Goal: Information Seeking & Learning: Learn about a topic

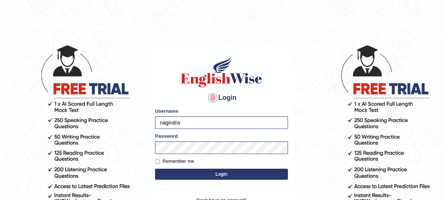
click at [241, 187] on div "Login Please fix the following errors: Username nagindra Password Remember me L…" at bounding box center [221, 137] width 145 height 185
click at [227, 177] on button "Login" at bounding box center [221, 174] width 133 height 11
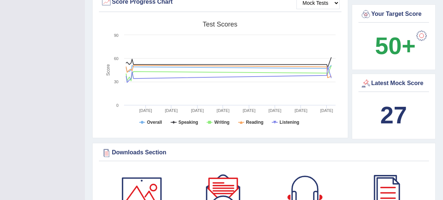
scroll to position [272, 0]
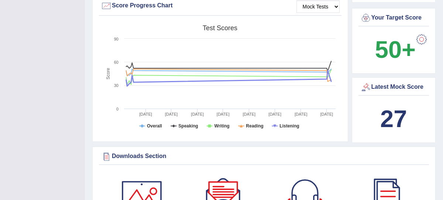
click at [267, 84] on icon at bounding box center [228, 78] width 212 height 15
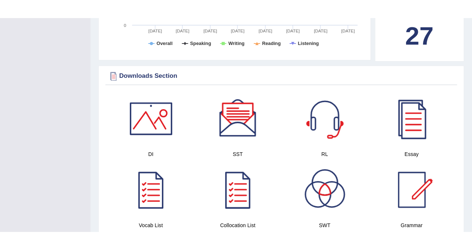
scroll to position [398, 0]
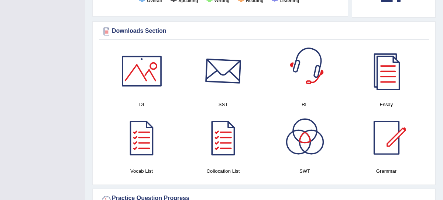
click at [224, 81] on div at bounding box center [223, 71] width 52 height 52
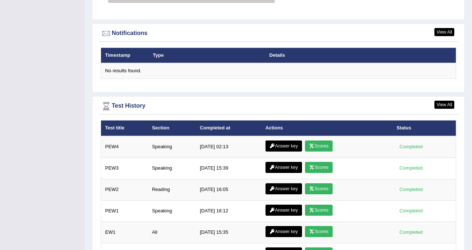
scroll to position [1016, 0]
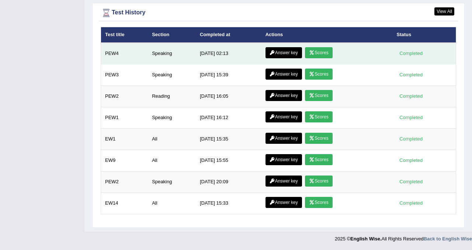
click at [316, 54] on link "Scores" at bounding box center [318, 52] width 27 height 11
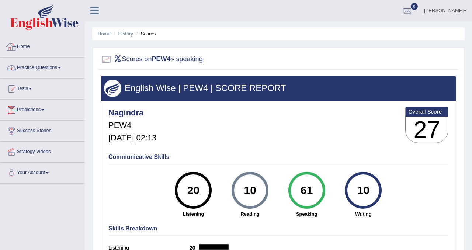
click at [53, 70] on link "Practice Questions" at bounding box center [42, 67] width 84 height 18
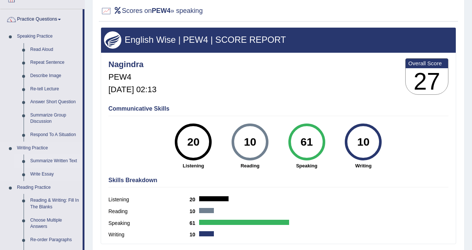
scroll to position [86, 0]
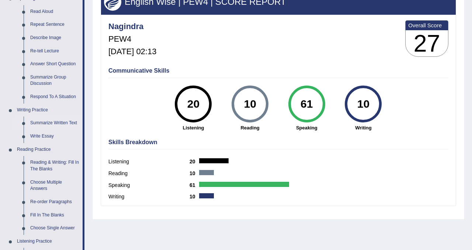
click at [71, 124] on link "Summarize Written Text" at bounding box center [55, 123] width 56 height 13
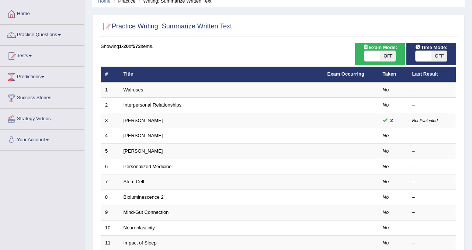
scroll to position [54, 0]
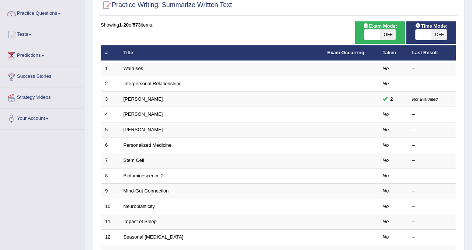
click at [388, 33] on span "OFF" at bounding box center [388, 35] width 16 height 10
checkbox input "true"
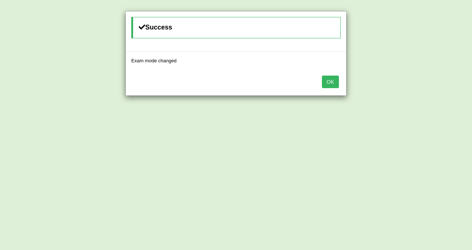
click at [337, 86] on button "OK" at bounding box center [330, 82] width 17 height 13
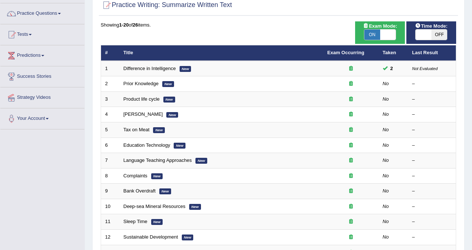
scroll to position [54, 0]
click at [439, 35] on span "OFF" at bounding box center [440, 35] width 16 height 10
checkbox input "true"
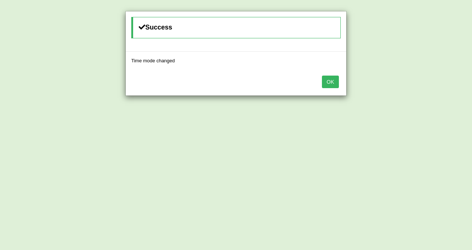
click at [335, 83] on button "OK" at bounding box center [330, 82] width 17 height 13
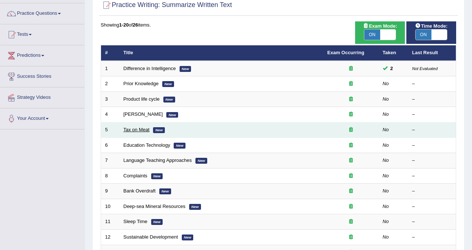
click at [141, 130] on link "Tax on Meat" at bounding box center [137, 130] width 26 height 6
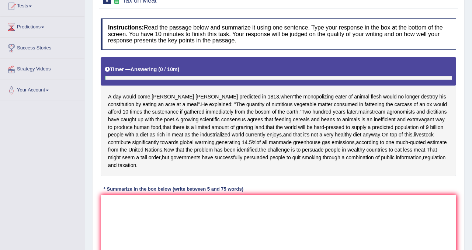
scroll to position [86, 0]
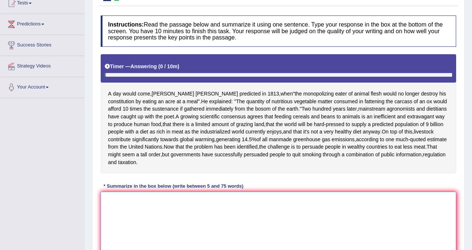
click at [129, 210] on textarea at bounding box center [279, 228] width 356 height 72
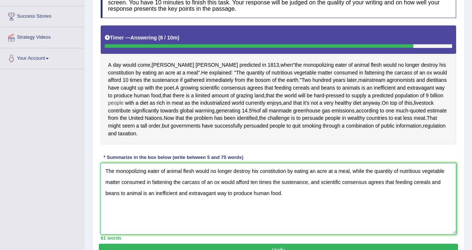
scroll to position [152, 0]
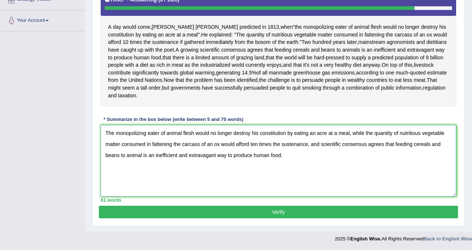
type textarea "The monopolizing eater of animal flesh would no longer destroy his constitution…"
click at [200, 208] on button "Verify" at bounding box center [278, 212] width 359 height 13
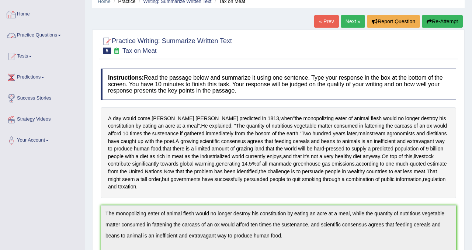
scroll to position [1, 0]
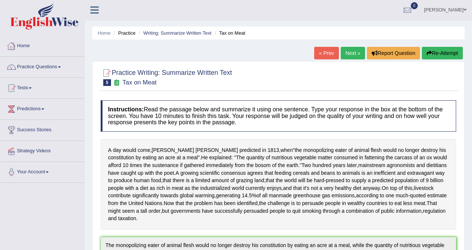
click at [37, 66] on link "Practice Questions" at bounding box center [42, 66] width 84 height 18
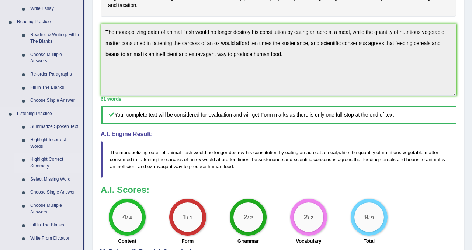
scroll to position [225, 0]
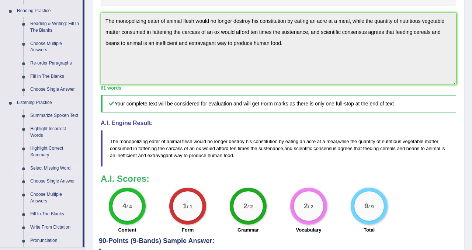
click at [62, 174] on link "Select Missing Word" at bounding box center [55, 168] width 56 height 13
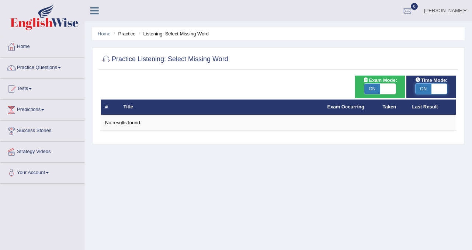
click at [435, 88] on span at bounding box center [440, 89] width 16 height 10
checkbox input "false"
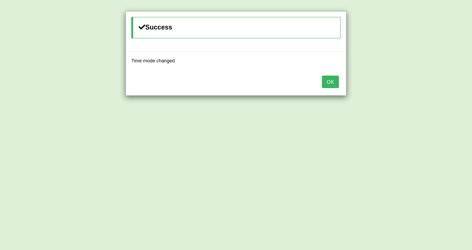
click at [335, 79] on button "OK" at bounding box center [330, 82] width 17 height 13
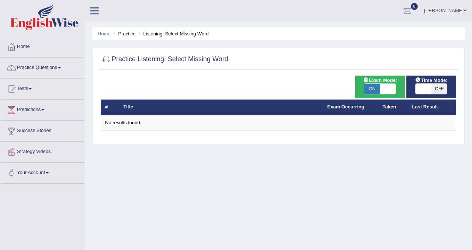
click at [368, 86] on span "ON" at bounding box center [373, 89] width 16 height 10
checkbox input "false"
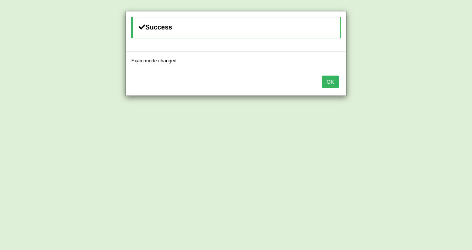
click at [324, 80] on button "OK" at bounding box center [330, 82] width 17 height 13
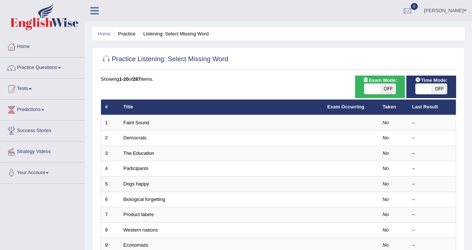
click at [387, 87] on span "OFF" at bounding box center [388, 89] width 16 height 10
checkbox input "true"
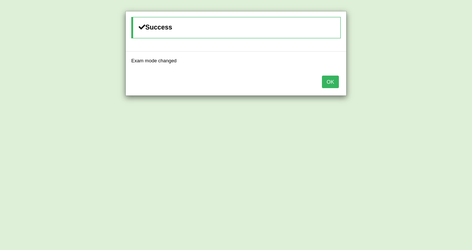
click at [332, 82] on button "OK" at bounding box center [330, 82] width 17 height 13
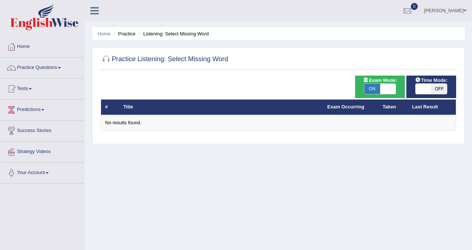
click at [379, 93] on span "ON" at bounding box center [373, 89] width 16 height 10
checkbox input "false"
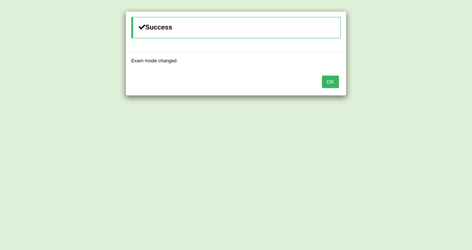
click at [334, 79] on button "OK" at bounding box center [330, 82] width 17 height 13
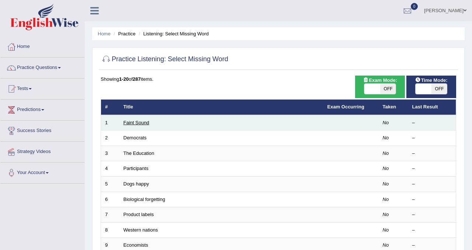
click at [142, 122] on link "Faint Sound" at bounding box center [137, 123] width 26 height 6
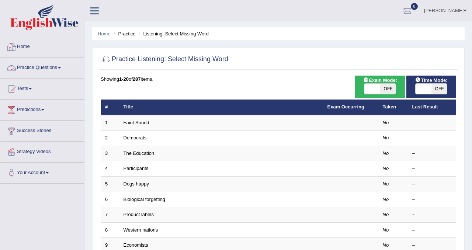
click at [38, 68] on link "Practice Questions" at bounding box center [42, 67] width 84 height 18
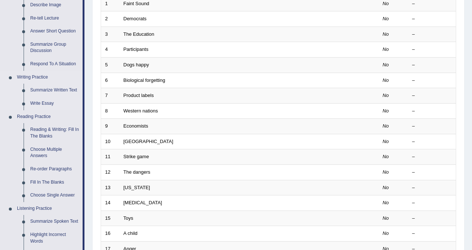
scroll to position [129, 0]
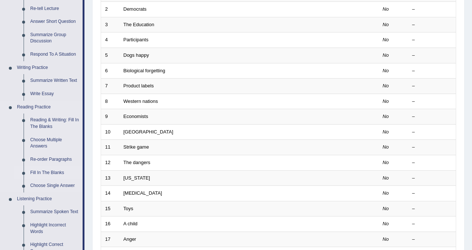
click at [52, 172] on link "Fill In The Blanks" at bounding box center [55, 172] width 56 height 13
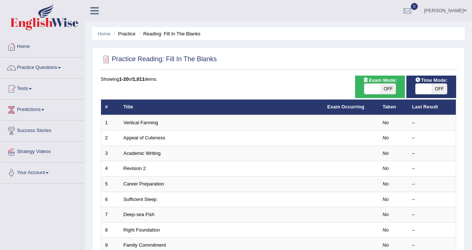
click at [390, 86] on span "OFF" at bounding box center [388, 89] width 16 height 10
checkbox input "true"
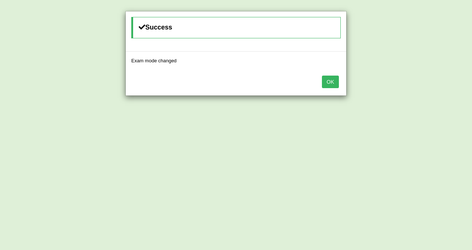
click at [328, 84] on button "OK" at bounding box center [330, 82] width 17 height 13
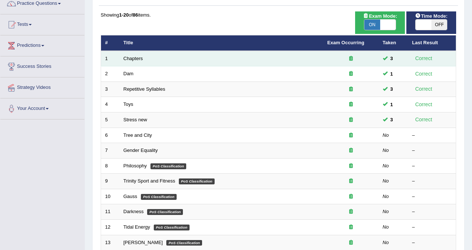
scroll to position [96, 0]
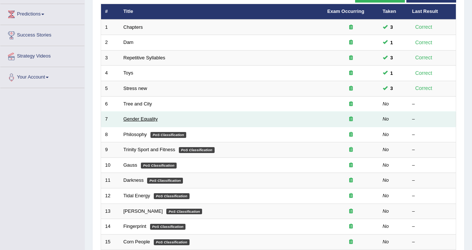
click at [143, 120] on link "Gender Equality" at bounding box center [141, 119] width 34 height 6
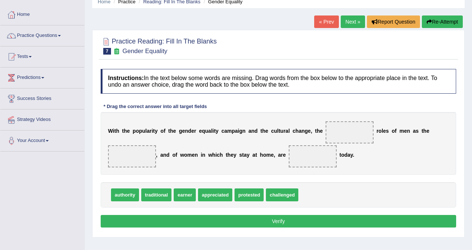
scroll to position [33, 0]
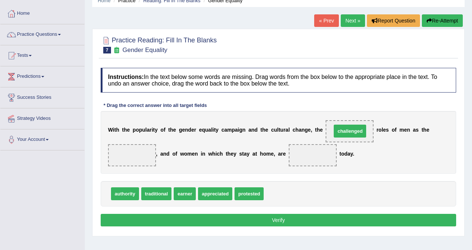
drag, startPoint x: 289, startPoint y: 197, endPoint x: 356, endPoint y: 135, distance: 92.4
drag, startPoint x: 126, startPoint y: 198, endPoint x: 116, endPoint y: 194, distance: 10.6
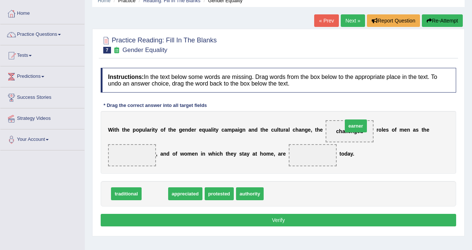
drag, startPoint x: 156, startPoint y: 197, endPoint x: 355, endPoint y: 131, distance: 209.5
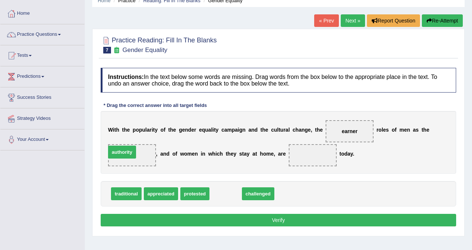
drag, startPoint x: 226, startPoint y: 197, endPoint x: 128, endPoint y: 153, distance: 106.7
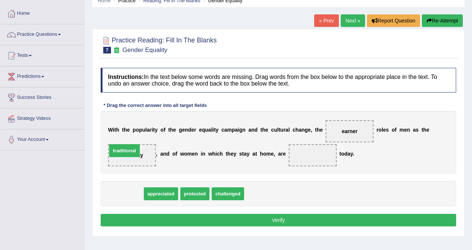
drag, startPoint x: 129, startPoint y: 197, endPoint x: 131, endPoint y: 158, distance: 39.5
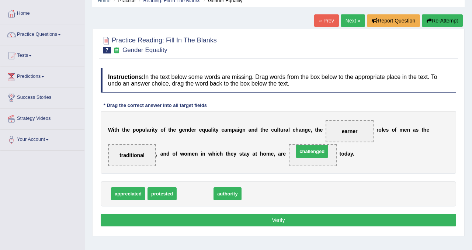
drag, startPoint x: 189, startPoint y: 194, endPoint x: 306, endPoint y: 151, distance: 124.9
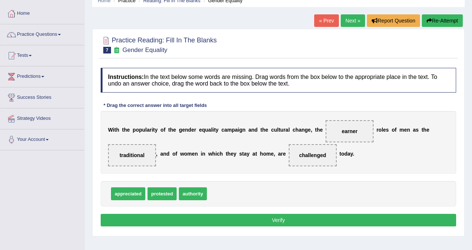
click at [279, 221] on button "Verify" at bounding box center [279, 220] width 356 height 13
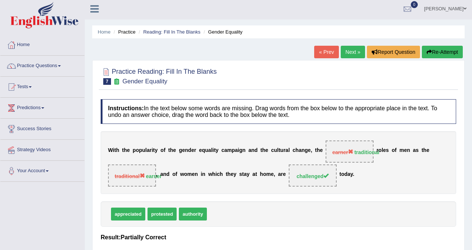
scroll to position [0, 0]
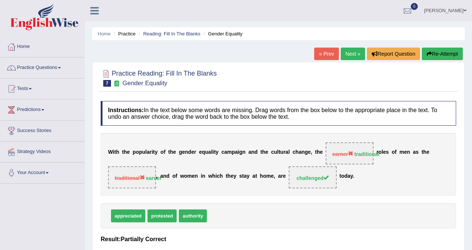
click at [439, 52] on button "Re-Attempt" at bounding box center [442, 54] width 41 height 13
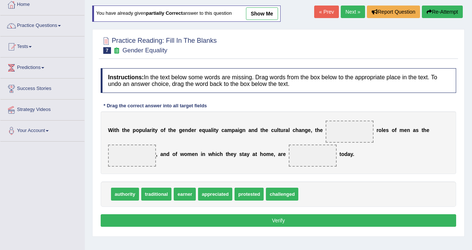
scroll to position [44, 0]
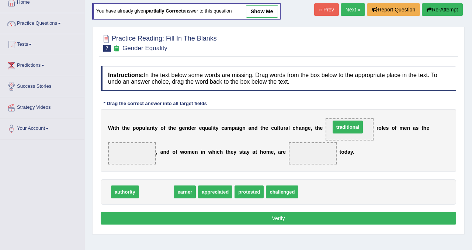
drag, startPoint x: 158, startPoint y: 193, endPoint x: 349, endPoint y: 128, distance: 202.2
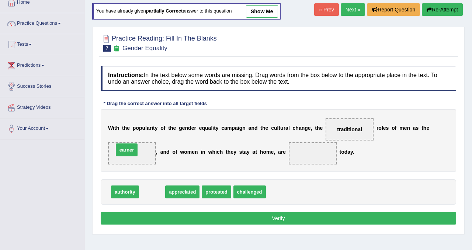
drag, startPoint x: 155, startPoint y: 193, endPoint x: 130, endPoint y: 151, distance: 49.2
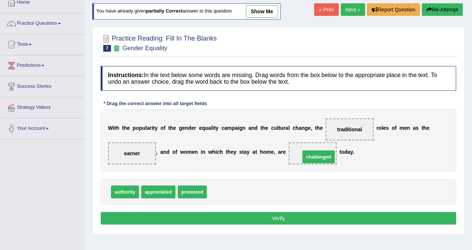
drag, startPoint x: 225, startPoint y: 191, endPoint x: 318, endPoint y: 155, distance: 99.5
click at [297, 220] on button "Verify" at bounding box center [279, 218] width 356 height 13
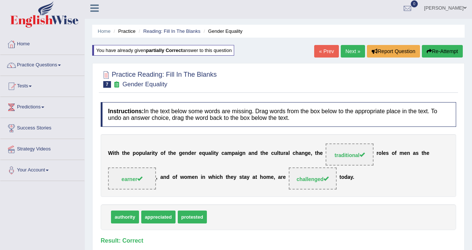
scroll to position [0, 0]
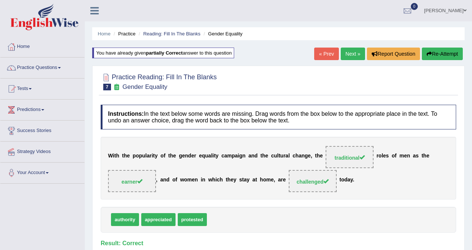
click at [348, 56] on link "Next »" at bounding box center [353, 54] width 24 height 13
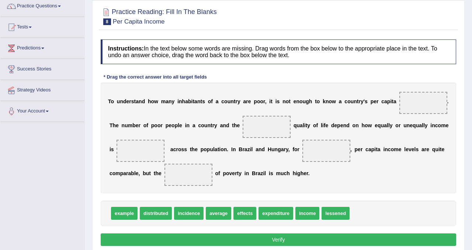
scroll to position [62, 0]
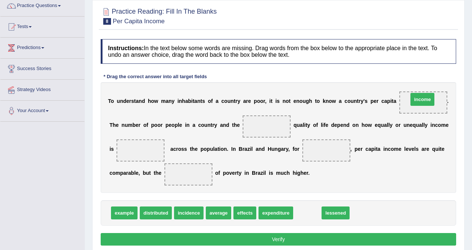
drag, startPoint x: 305, startPoint y: 215, endPoint x: 420, endPoint y: 104, distance: 159.9
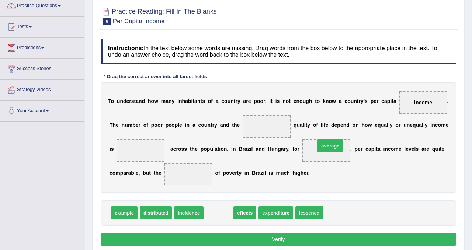
drag, startPoint x: 216, startPoint y: 216, endPoint x: 328, endPoint y: 148, distance: 130.3
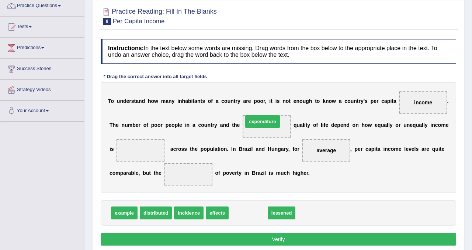
drag, startPoint x: 250, startPoint y: 214, endPoint x: 264, endPoint y: 122, distance: 92.6
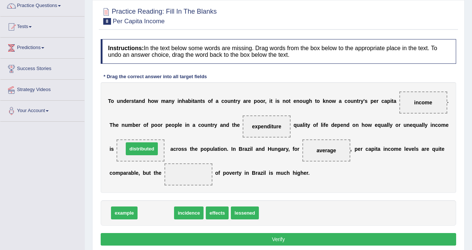
drag, startPoint x: 158, startPoint y: 215, endPoint x: 144, endPoint y: 151, distance: 65.0
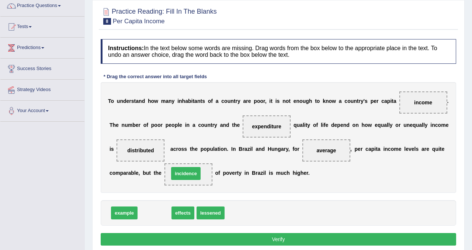
drag, startPoint x: 154, startPoint y: 214, endPoint x: 185, endPoint y: 175, distance: 50.4
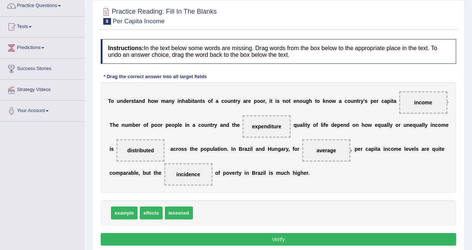
click at [245, 236] on button "Verify" at bounding box center [279, 239] width 356 height 13
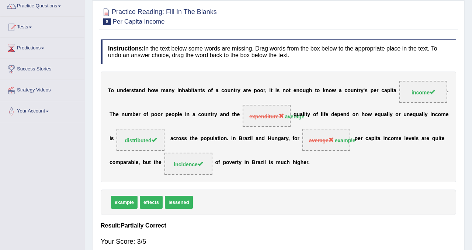
scroll to position [0, 0]
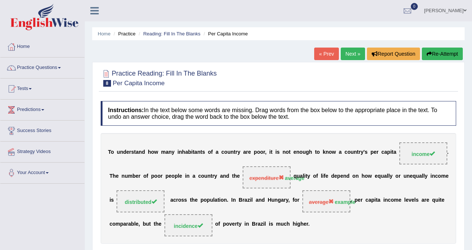
click at [437, 58] on button "Re-Attempt" at bounding box center [442, 54] width 41 height 13
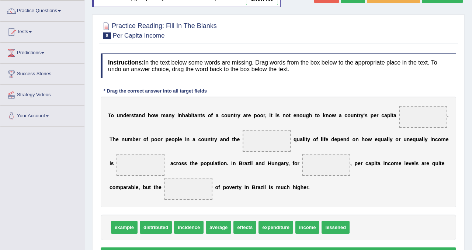
scroll to position [58, 0]
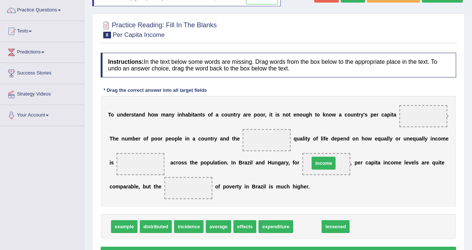
drag, startPoint x: 311, startPoint y: 228, endPoint x: 327, endPoint y: 166, distance: 64.7
click at [217, 230] on span "average" at bounding box center [218, 226] width 25 height 13
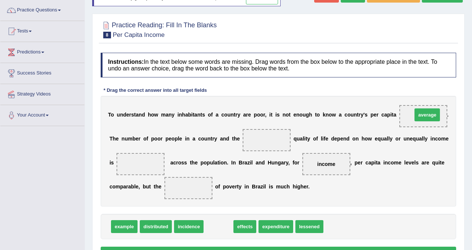
drag, startPoint x: 217, startPoint y: 230, endPoint x: 425, endPoint y: 118, distance: 237.0
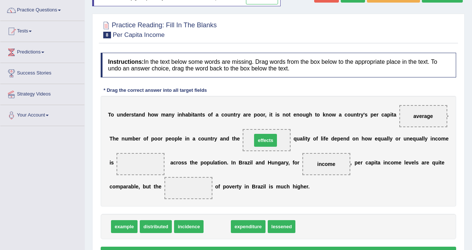
drag, startPoint x: 220, startPoint y: 225, endPoint x: 269, endPoint y: 139, distance: 98.6
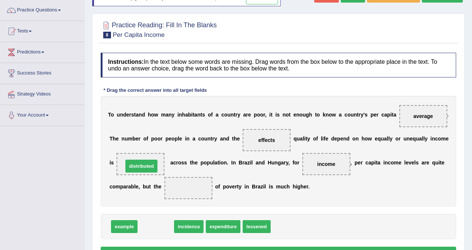
drag, startPoint x: 163, startPoint y: 230, endPoint x: 149, endPoint y: 170, distance: 61.5
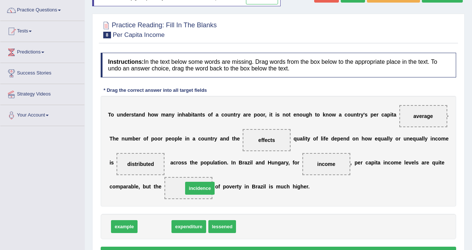
drag, startPoint x: 153, startPoint y: 229, endPoint x: 198, endPoint y: 190, distance: 59.1
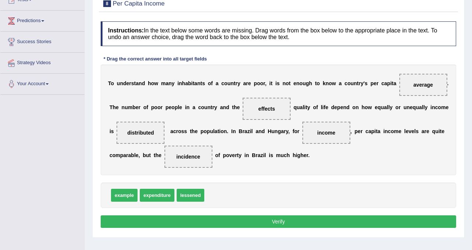
scroll to position [89, 0]
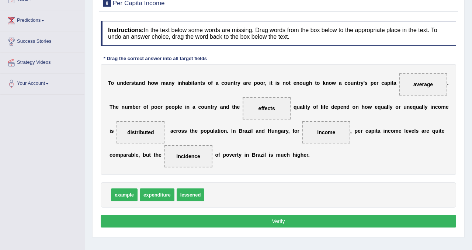
click at [153, 218] on button "Verify" at bounding box center [279, 221] width 356 height 13
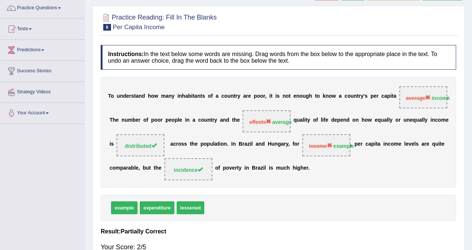
scroll to position [38, 0]
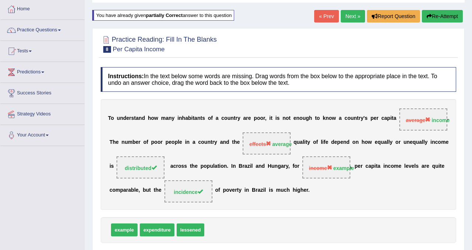
click at [449, 20] on button "Re-Attempt" at bounding box center [442, 16] width 41 height 13
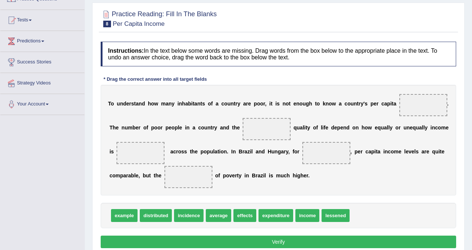
scroll to position [74, 0]
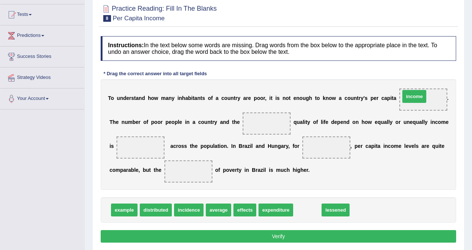
drag, startPoint x: 305, startPoint y: 211, endPoint x: 412, endPoint y: 98, distance: 156.1
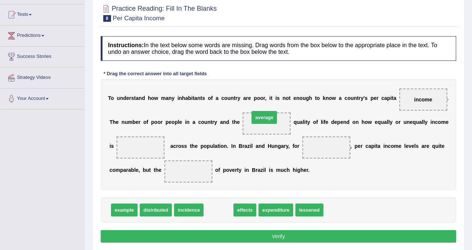
drag, startPoint x: 214, startPoint y: 212, endPoint x: 259, endPoint y: 119, distance: 103.3
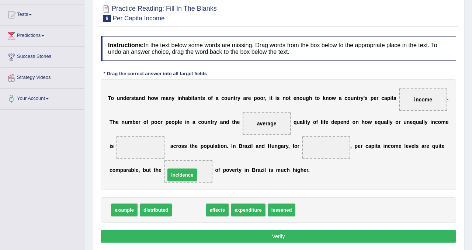
drag, startPoint x: 180, startPoint y: 213, endPoint x: 174, endPoint y: 177, distance: 36.4
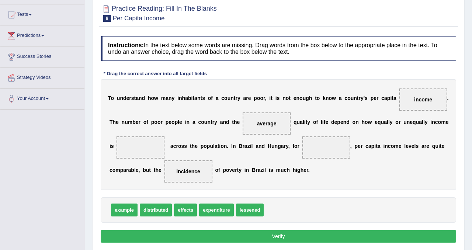
click at [159, 213] on span "distributed" at bounding box center [156, 210] width 32 height 13
drag, startPoint x: 254, startPoint y: 212, endPoint x: 142, endPoint y: 146, distance: 129.5
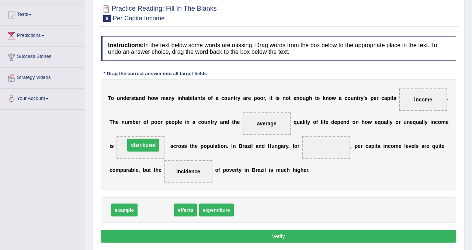
drag, startPoint x: 163, startPoint y: 214, endPoint x: 150, endPoint y: 149, distance: 66.2
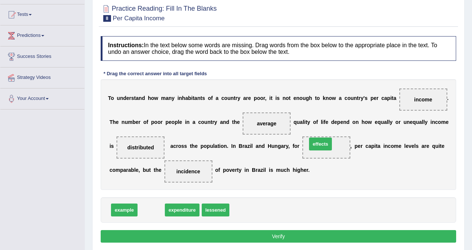
drag, startPoint x: 153, startPoint y: 214, endPoint x: 323, endPoint y: 148, distance: 182.1
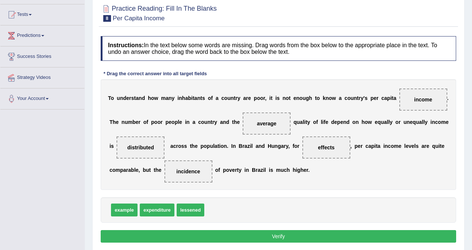
click at [279, 234] on button "Verify" at bounding box center [279, 236] width 356 height 13
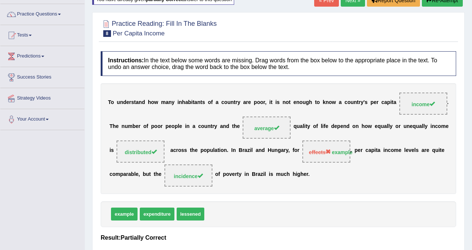
scroll to position [50, 0]
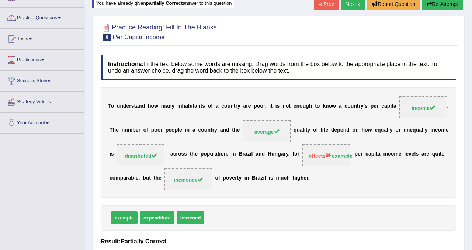
click at [448, 6] on button "Re-Attempt" at bounding box center [442, 4] width 41 height 13
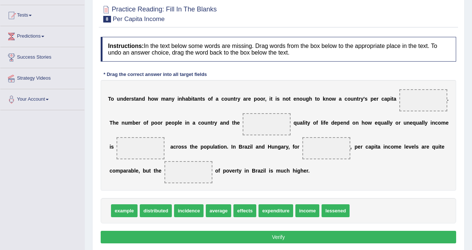
scroll to position [74, 0]
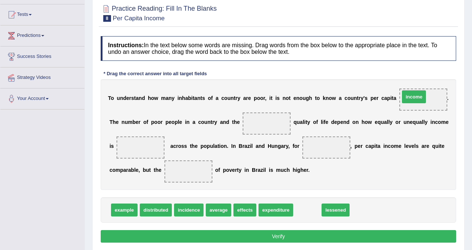
drag, startPoint x: 309, startPoint y: 211, endPoint x: 415, endPoint y: 97, distance: 155.6
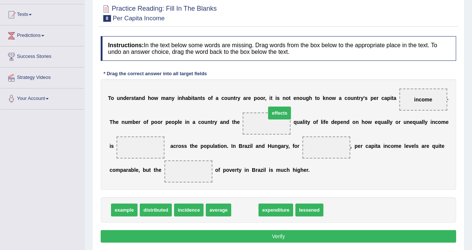
drag, startPoint x: 247, startPoint y: 214, endPoint x: 282, endPoint y: 117, distance: 103.0
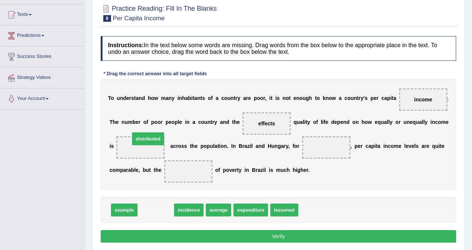
drag, startPoint x: 157, startPoint y: 213, endPoint x: 149, endPoint y: 141, distance: 71.6
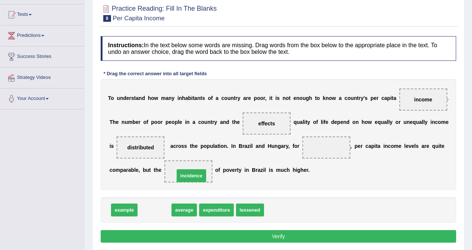
drag, startPoint x: 155, startPoint y: 213, endPoint x: 192, endPoint y: 178, distance: 50.4
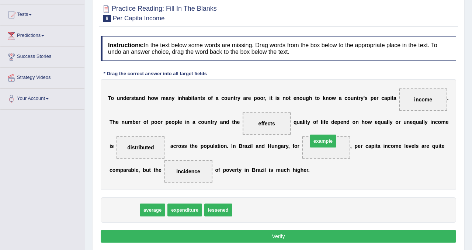
drag, startPoint x: 121, startPoint y: 214, endPoint x: 319, endPoint y: 144, distance: 210.6
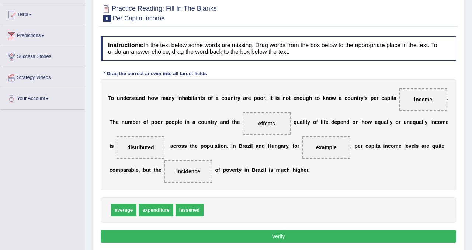
click at [303, 233] on button "Verify" at bounding box center [279, 236] width 356 height 13
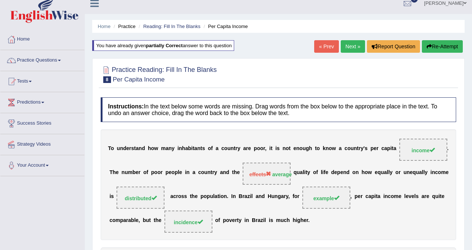
scroll to position [0, 0]
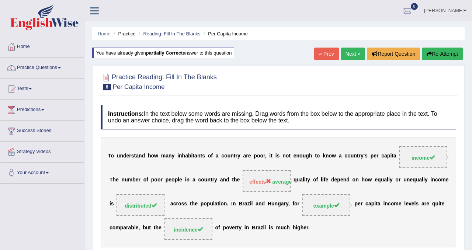
click at [445, 53] on button "Re-Attempt" at bounding box center [442, 54] width 41 height 13
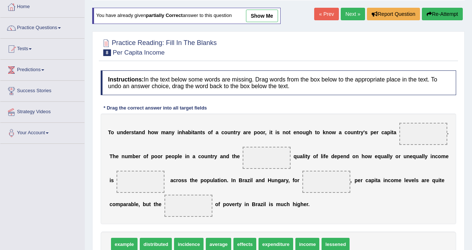
scroll to position [74, 0]
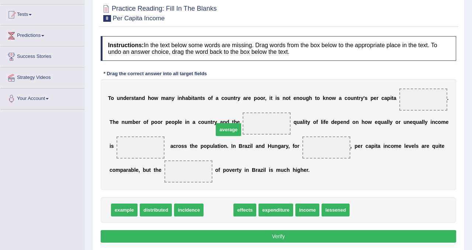
drag, startPoint x: 226, startPoint y: 210, endPoint x: 272, endPoint y: 122, distance: 98.7
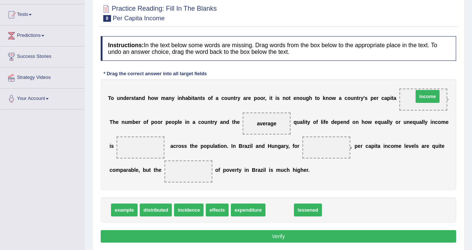
drag, startPoint x: 283, startPoint y: 209, endPoint x: 431, endPoint y: 95, distance: 186.8
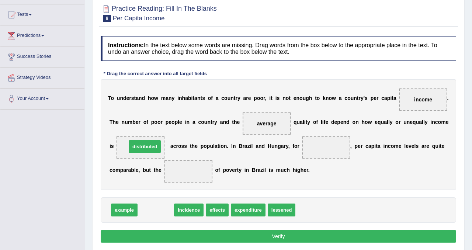
drag, startPoint x: 154, startPoint y: 214, endPoint x: 143, endPoint y: 151, distance: 64.4
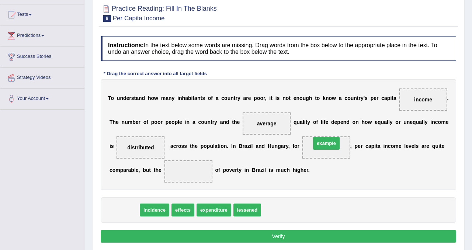
drag, startPoint x: 129, startPoint y: 208, endPoint x: 331, endPoint y: 141, distance: 213.0
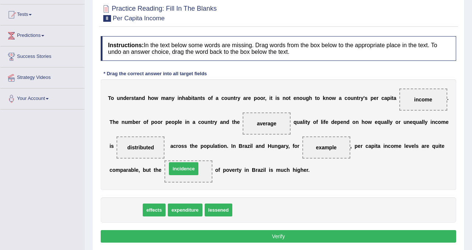
drag, startPoint x: 124, startPoint y: 210, endPoint x: 182, endPoint y: 169, distance: 71.2
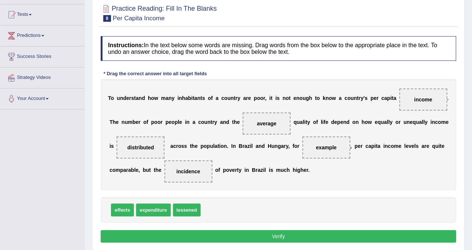
click at [206, 233] on button "Verify" at bounding box center [279, 236] width 356 height 13
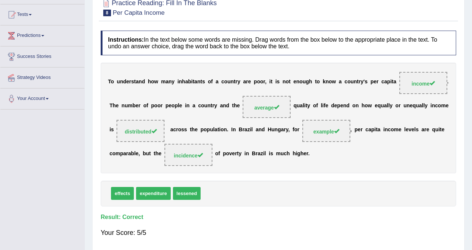
scroll to position [0, 0]
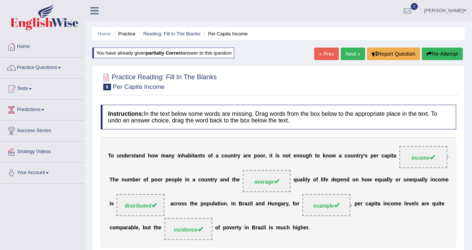
click at [353, 54] on link "Next »" at bounding box center [353, 54] width 24 height 13
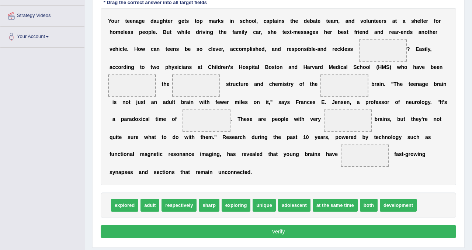
scroll to position [136, 0]
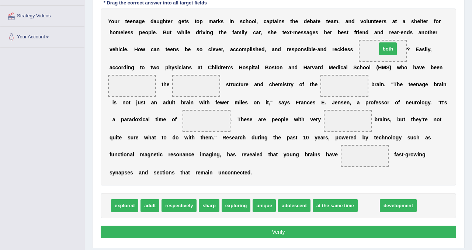
drag, startPoint x: 368, startPoint y: 208, endPoint x: 387, endPoint y: 52, distance: 158.0
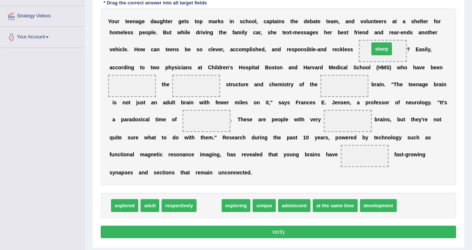
drag, startPoint x: 208, startPoint y: 209, endPoint x: 381, endPoint y: 52, distance: 233.2
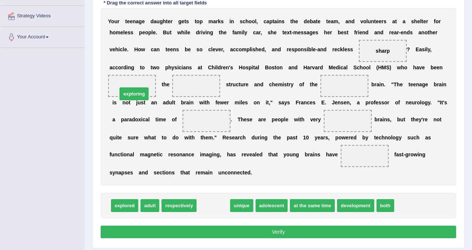
drag, startPoint x: 215, startPoint y: 205, endPoint x: 136, endPoint y: 91, distance: 139.1
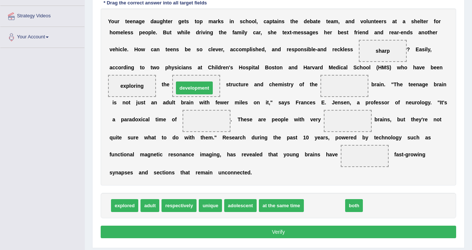
drag, startPoint x: 336, startPoint y: 206, endPoint x: 206, endPoint y: 88, distance: 175.3
click at [217, 204] on span "unique" at bounding box center [210, 205] width 23 height 13
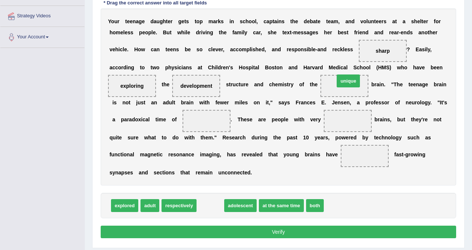
drag, startPoint x: 213, startPoint y: 207, endPoint x: 350, endPoint y: 83, distance: 186.0
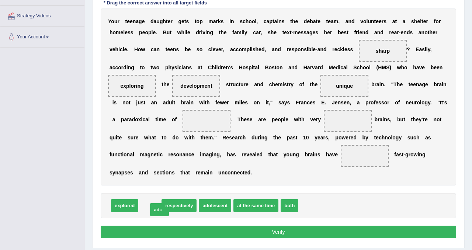
drag, startPoint x: 154, startPoint y: 206, endPoint x: 156, endPoint y: 212, distance: 5.8
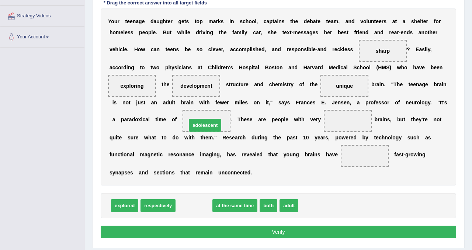
drag, startPoint x: 200, startPoint y: 207, endPoint x: 211, endPoint y: 126, distance: 81.9
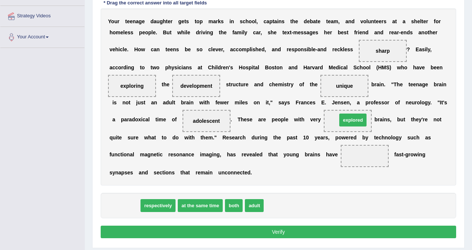
drag, startPoint x: 129, startPoint y: 207, endPoint x: 357, endPoint y: 121, distance: 243.9
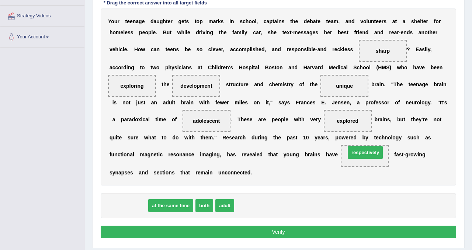
drag, startPoint x: 114, startPoint y: 209, endPoint x: 351, endPoint y: 156, distance: 242.7
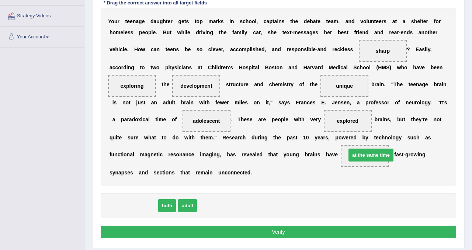
drag, startPoint x: 135, startPoint y: 208, endPoint x: 372, endPoint y: 157, distance: 243.0
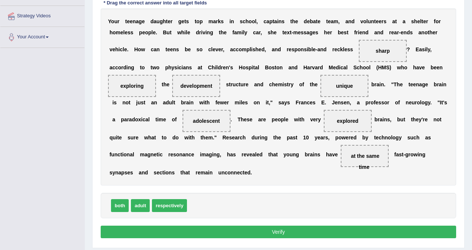
click at [311, 234] on button "Verify" at bounding box center [279, 232] width 356 height 13
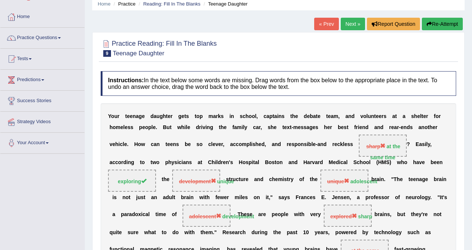
scroll to position [13, 0]
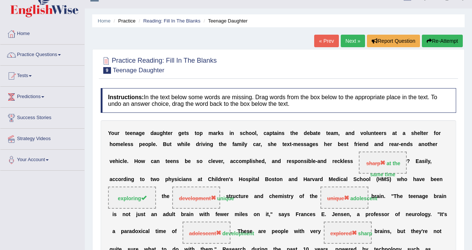
click at [439, 42] on button "Re-Attempt" at bounding box center [442, 41] width 41 height 13
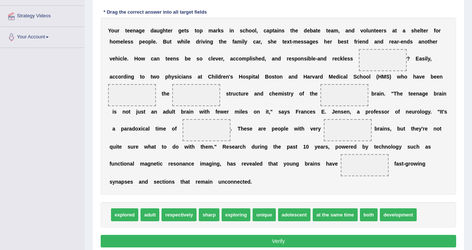
scroll to position [144, 0]
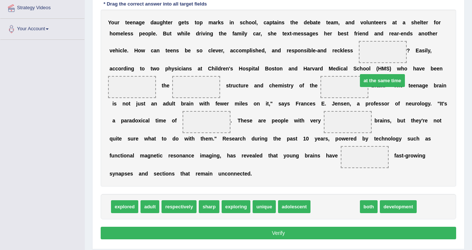
drag, startPoint x: 333, startPoint y: 212, endPoint x: 379, endPoint y: 88, distance: 132.4
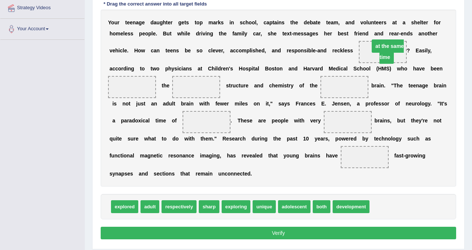
drag, startPoint x: 342, startPoint y: 89, endPoint x: 385, endPoint y: 48, distance: 59.2
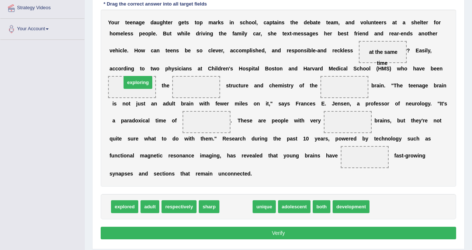
drag, startPoint x: 238, startPoint y: 210, endPoint x: 139, endPoint y: 84, distance: 160.3
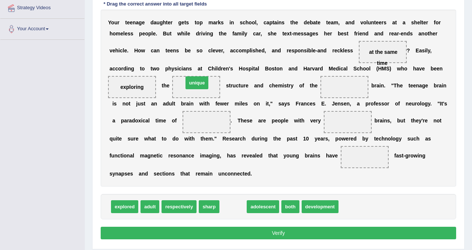
drag, startPoint x: 228, startPoint y: 207, endPoint x: 192, endPoint y: 83, distance: 129.5
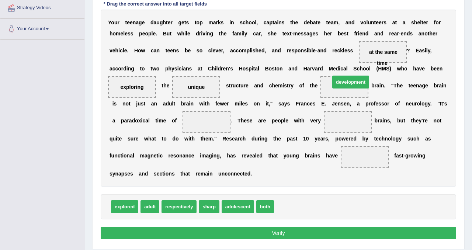
drag, startPoint x: 290, startPoint y: 208, endPoint x: 346, endPoint y: 83, distance: 137.1
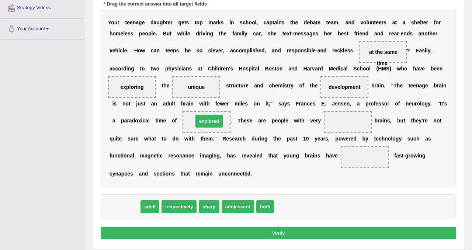
drag, startPoint x: 129, startPoint y: 208, endPoint x: 214, endPoint y: 121, distance: 121.6
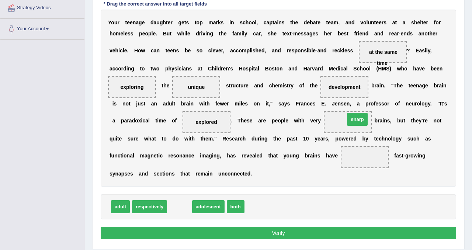
drag, startPoint x: 179, startPoint y: 205, endPoint x: 357, endPoint y: 117, distance: 198.3
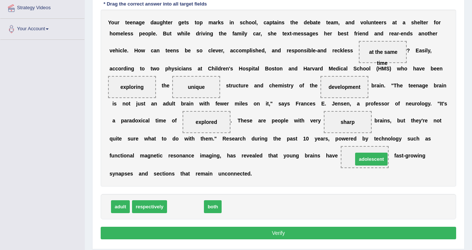
drag, startPoint x: 184, startPoint y: 207, endPoint x: 370, endPoint y: 159, distance: 192.0
click at [314, 236] on button "Verify" at bounding box center [279, 233] width 356 height 13
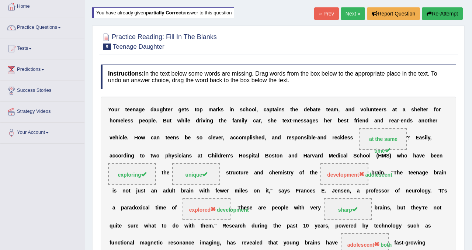
scroll to position [37, 0]
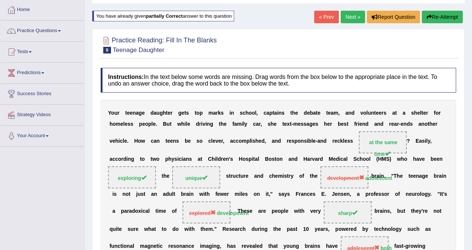
click at [436, 19] on button "Re-Attempt" at bounding box center [442, 17] width 41 height 13
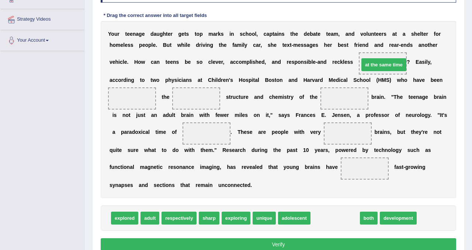
drag, startPoint x: 342, startPoint y: 216, endPoint x: 390, endPoint y: 62, distance: 161.0
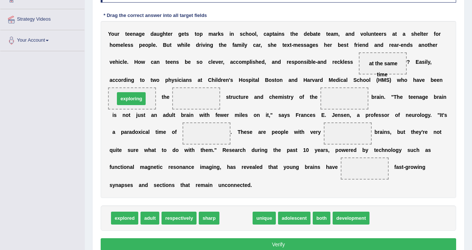
drag, startPoint x: 238, startPoint y: 220, endPoint x: 134, endPoint y: 100, distance: 159.0
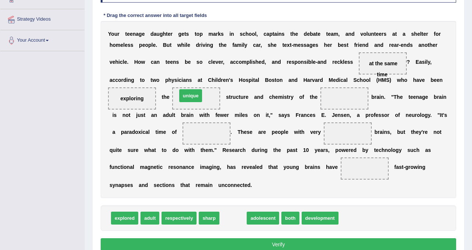
drag, startPoint x: 234, startPoint y: 221, endPoint x: 193, endPoint y: 102, distance: 125.8
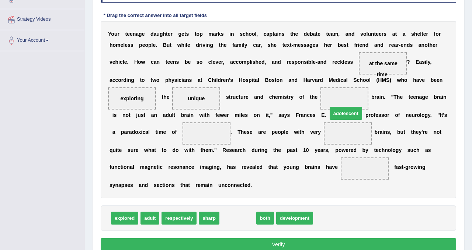
drag, startPoint x: 242, startPoint y: 218, endPoint x: 350, endPoint y: 110, distance: 153.7
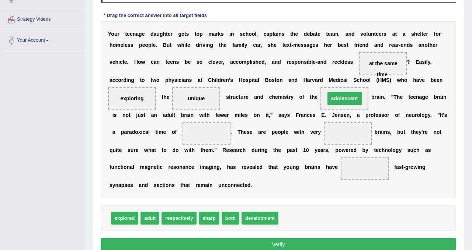
click at [350, 105] on span "adolescent" at bounding box center [345, 98] width 48 height 22
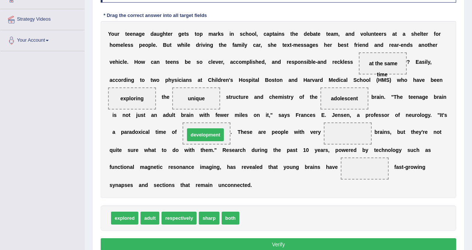
drag, startPoint x: 268, startPoint y: 219, endPoint x: 213, endPoint y: 135, distance: 100.0
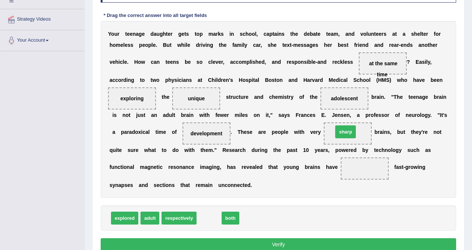
drag, startPoint x: 211, startPoint y: 218, endPoint x: 346, endPoint y: 131, distance: 161.1
drag, startPoint x: 205, startPoint y: 222, endPoint x: 352, endPoint y: 173, distance: 154.6
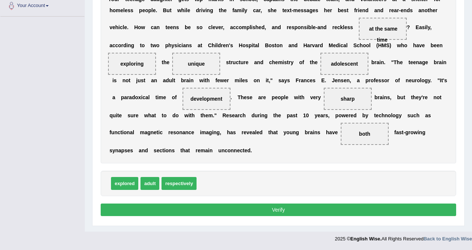
click at [287, 208] on button "Verify" at bounding box center [279, 210] width 356 height 13
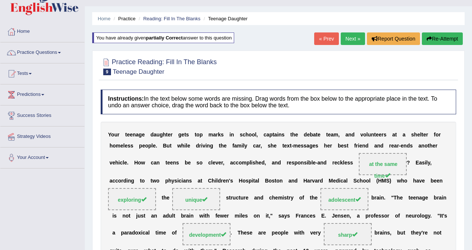
scroll to position [8, 0]
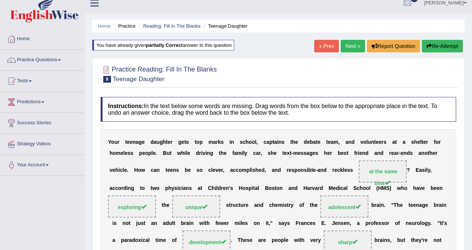
click at [353, 45] on link "Next »" at bounding box center [353, 46] width 24 height 13
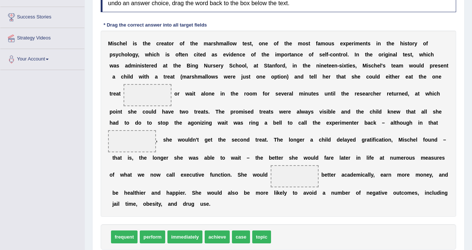
scroll to position [119, 0]
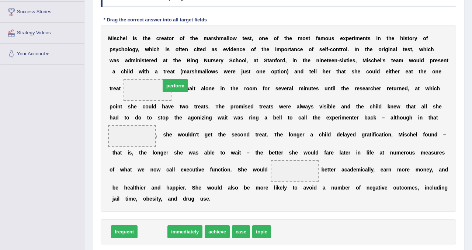
drag, startPoint x: 153, startPoint y: 235, endPoint x: 176, endPoint y: 89, distance: 148.6
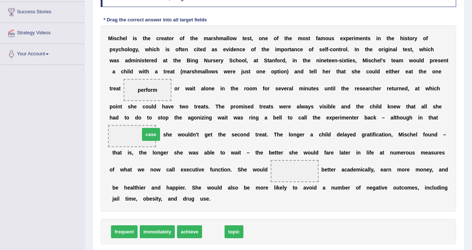
drag, startPoint x: 215, startPoint y: 233, endPoint x: 152, endPoint y: 135, distance: 116.2
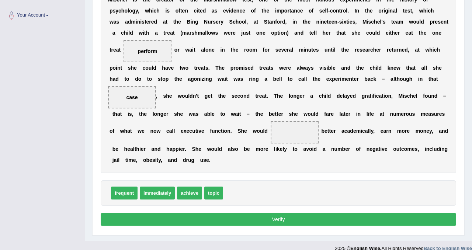
scroll to position [158, 0]
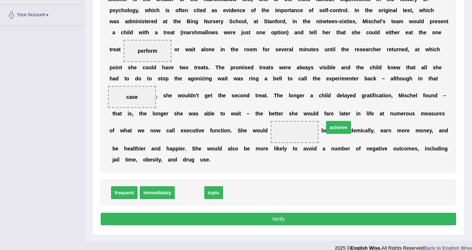
drag, startPoint x: 190, startPoint y: 192, endPoint x: 339, endPoint y: 127, distance: 162.9
click at [277, 227] on div "Instructions: In the text below some words are missing. Drag words from the box…" at bounding box center [278, 85] width 359 height 292
click at [280, 222] on button "Verify" at bounding box center [279, 219] width 356 height 13
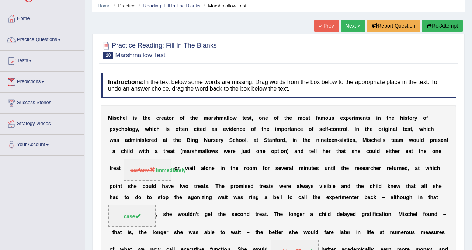
scroll to position [28, 0]
click at [444, 26] on button "Re-Attempt" at bounding box center [442, 26] width 41 height 13
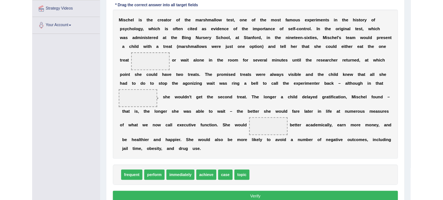
scroll to position [143, 0]
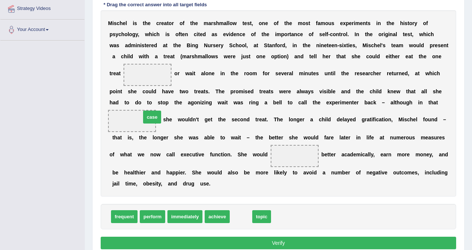
drag, startPoint x: 239, startPoint y: 218, endPoint x: 151, endPoint y: 118, distance: 133.5
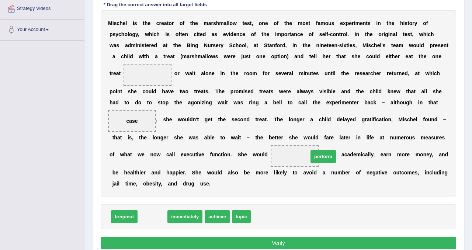
drag, startPoint x: 153, startPoint y: 218, endPoint x: 324, endPoint y: 158, distance: 181.1
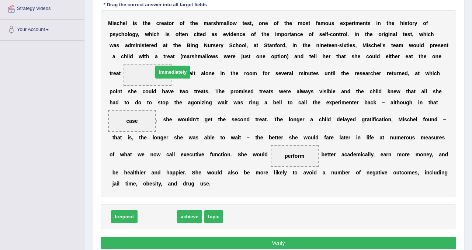
drag, startPoint x: 158, startPoint y: 217, endPoint x: 173, endPoint y: 73, distance: 145.0
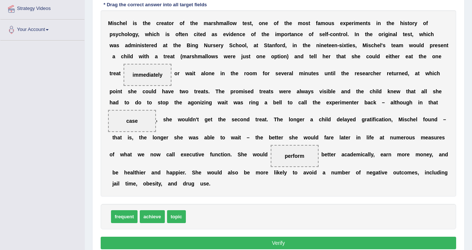
click at [262, 239] on button "Verify" at bounding box center [279, 243] width 356 height 13
